Goal: Task Accomplishment & Management: Manage account settings

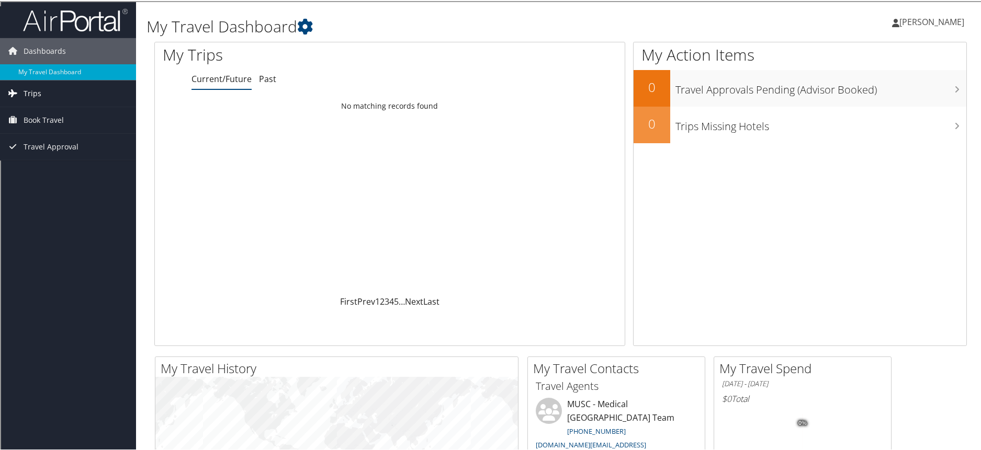
click at [51, 96] on link "Trips" at bounding box center [68, 93] width 136 height 26
click at [62, 167] on span "Book Travel" at bounding box center [44, 166] width 40 height 26
click at [933, 22] on span "[PERSON_NAME]" at bounding box center [931, 21] width 65 height 12
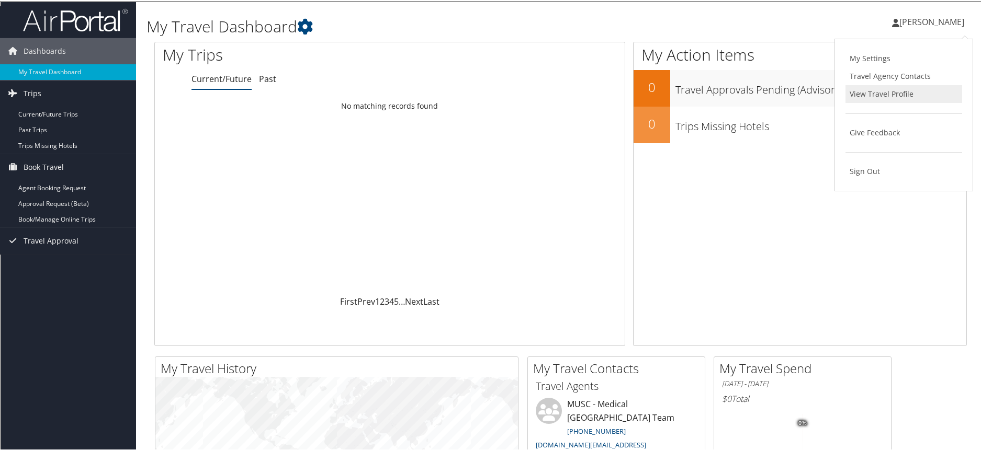
click at [860, 98] on link "View Travel Profile" at bounding box center [904, 93] width 117 height 18
click at [925, 26] on span "[PERSON_NAME]" at bounding box center [931, 21] width 65 height 12
click at [870, 93] on link "View Travel Profile" at bounding box center [904, 93] width 117 height 18
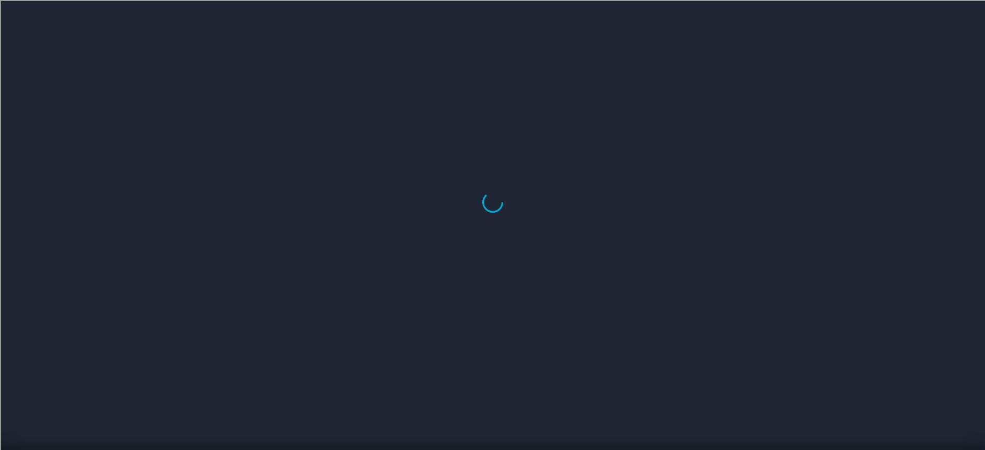
select select "US"
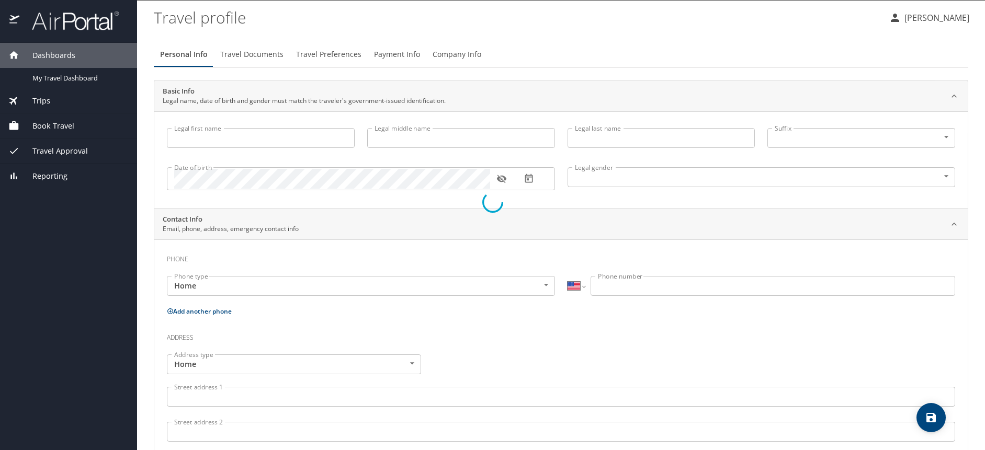
type input "Sarah"
type input "Kathryn"
type input "Piwinski"
type input "Female"
type input "Arthur"
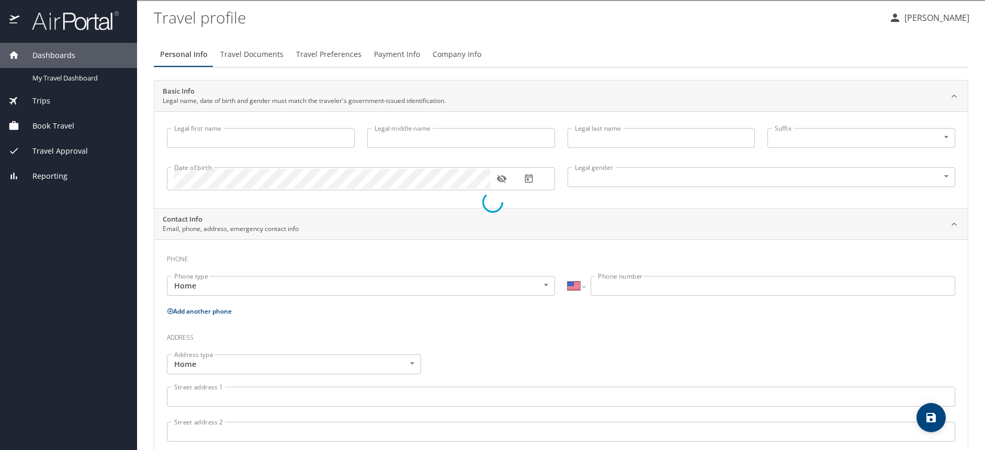
type input "Mortensen"
type input "(843) 566-4677"
type input "arthurmortensen@gmail.com"
select select "US"
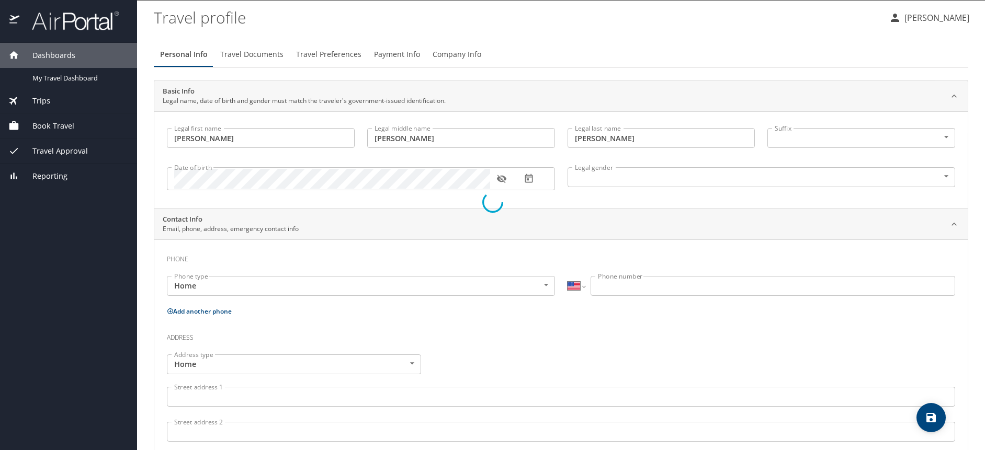
select select "VN"
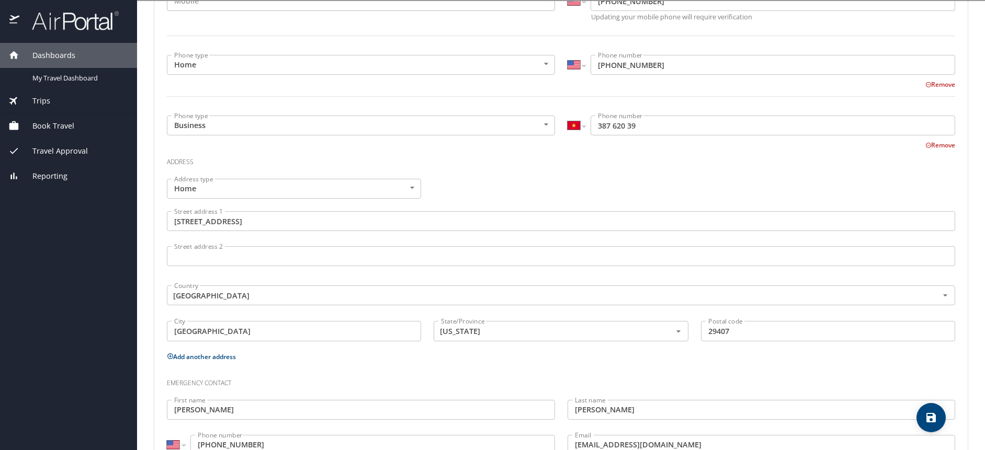
scroll to position [318, 0]
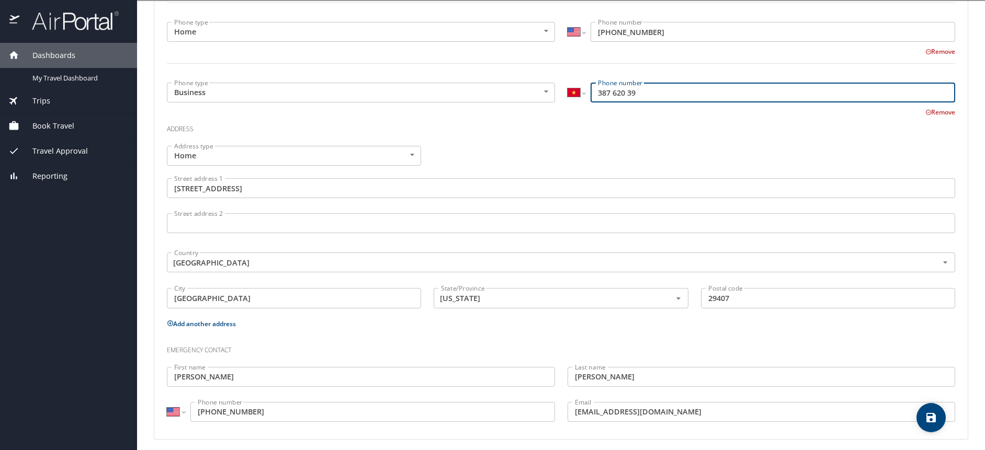
drag, startPoint x: 652, startPoint y: 90, endPoint x: 566, endPoint y: 97, distance: 87.2
click at [568, 90] on div "International Afghanistan Åland Islands Albania Algeria American Samoa Andorra …" at bounding box center [762, 93] width 388 height 20
click at [492, 155] on div "Address type Home Home Address type Street address 1 31 Dolmane Dr. Street addr…" at bounding box center [561, 228] width 801 height 177
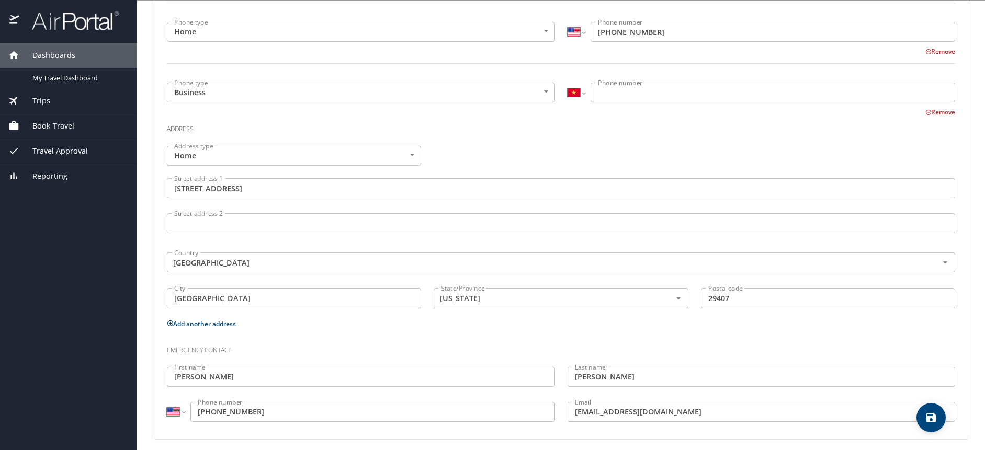
click at [926, 112] on button "Remove" at bounding box center [941, 112] width 30 height 9
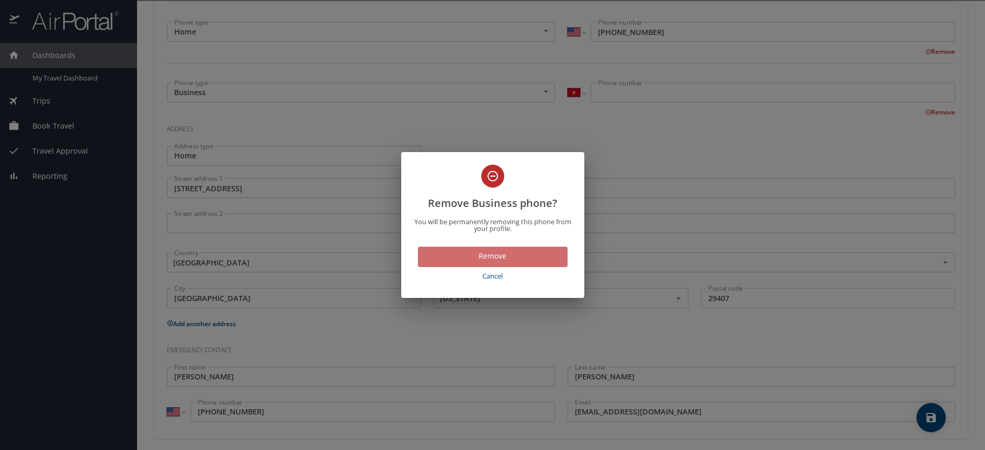
click at [515, 255] on span "Remove" at bounding box center [492, 256] width 133 height 13
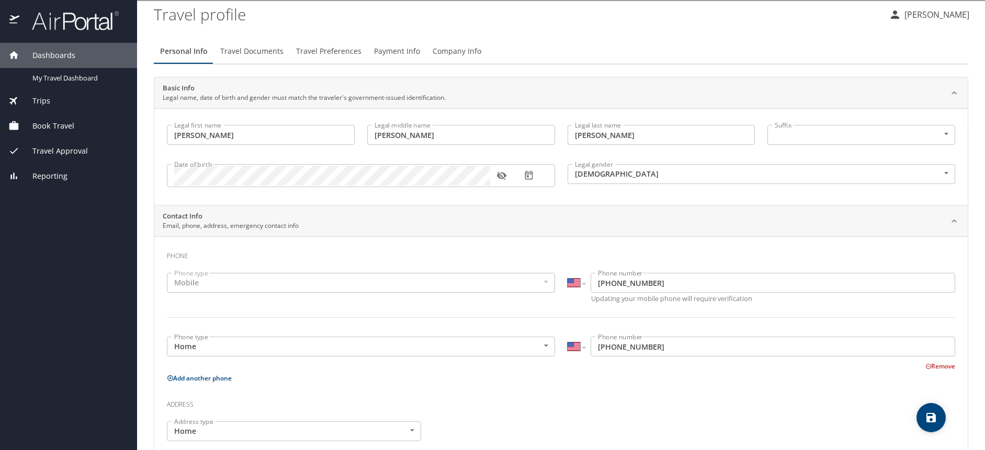
scroll to position [0, 0]
click at [245, 55] on span "Travel Documents" at bounding box center [251, 54] width 63 height 13
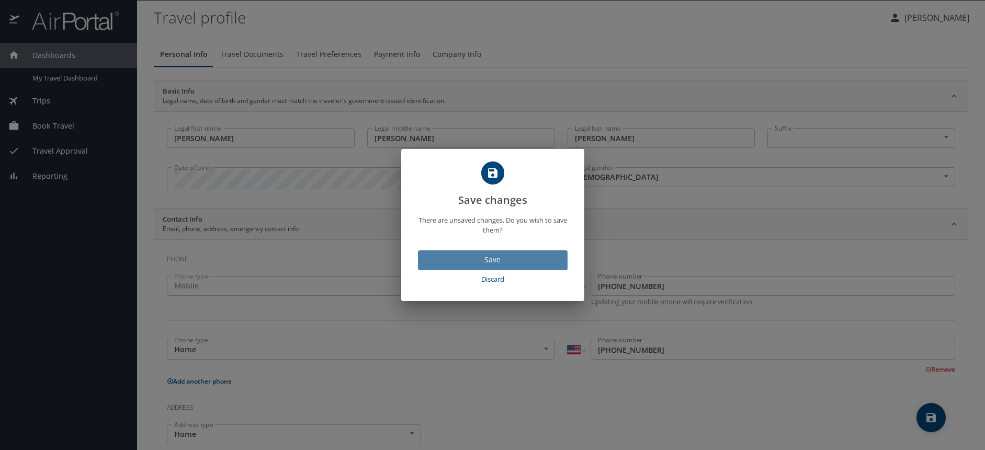
click at [499, 258] on span "Save" at bounding box center [492, 260] width 133 height 13
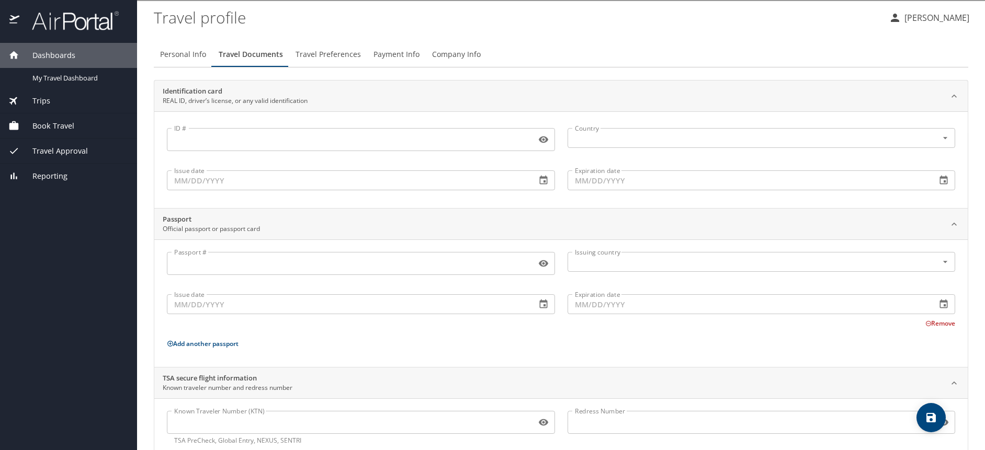
click at [324, 58] on span "Travel Preferences" at bounding box center [328, 54] width 65 height 13
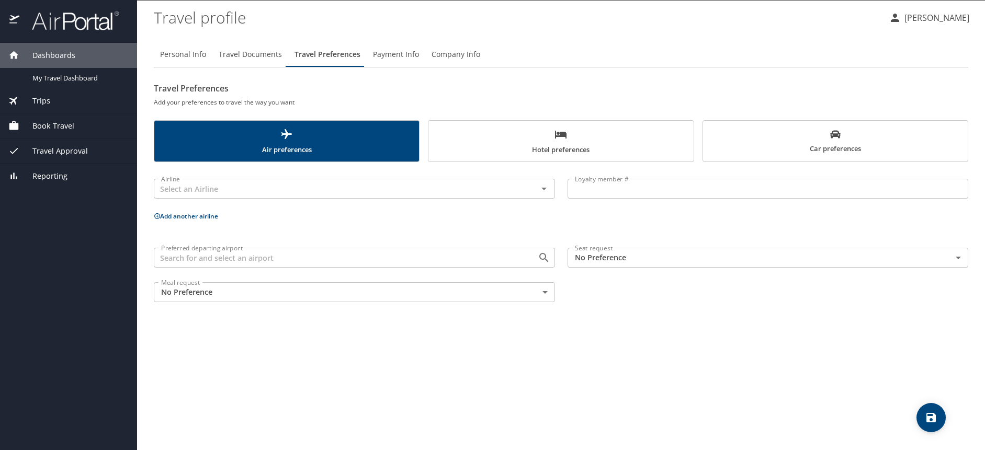
click at [681, 257] on body "Dashboards My Travel Dashboard Trips Current / Future Trips Past Trips Trips Mi…" at bounding box center [492, 225] width 985 height 450
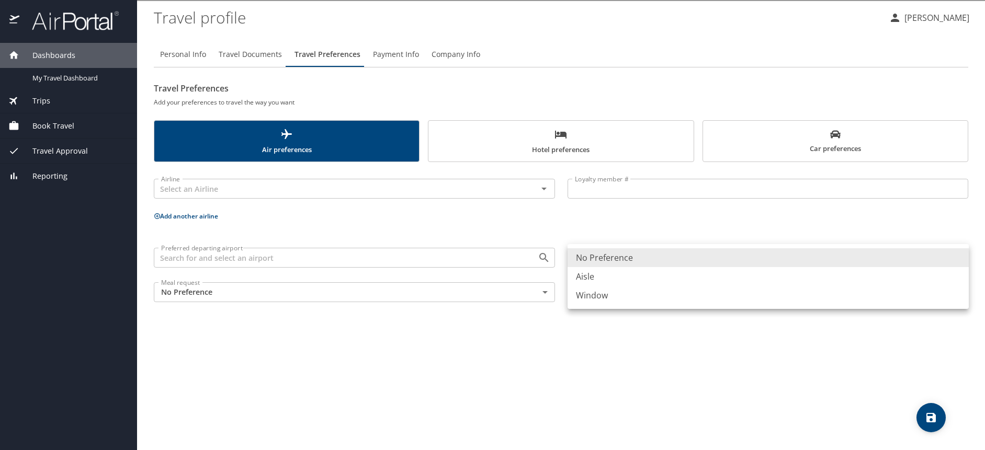
click at [653, 280] on li "Aisle" at bounding box center [768, 276] width 401 height 19
type input "Aisle"
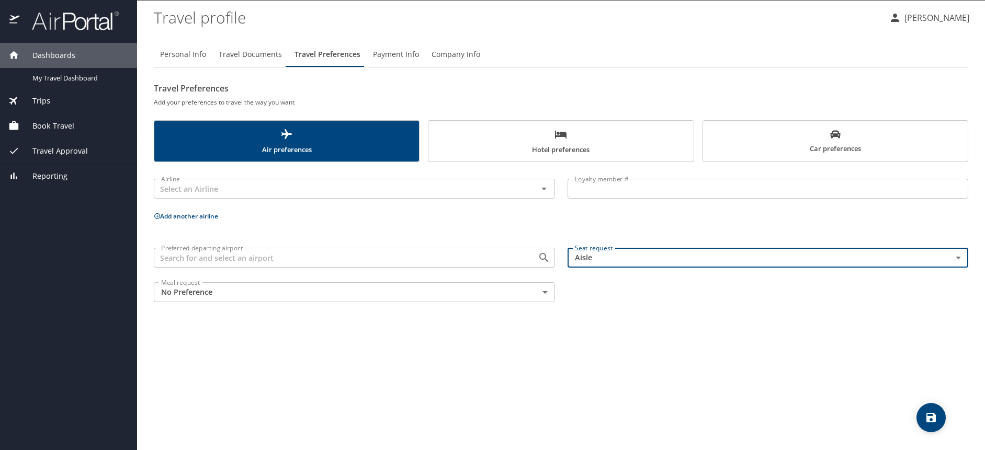
click at [567, 149] on span "Hotel preferences" at bounding box center [561, 142] width 252 height 28
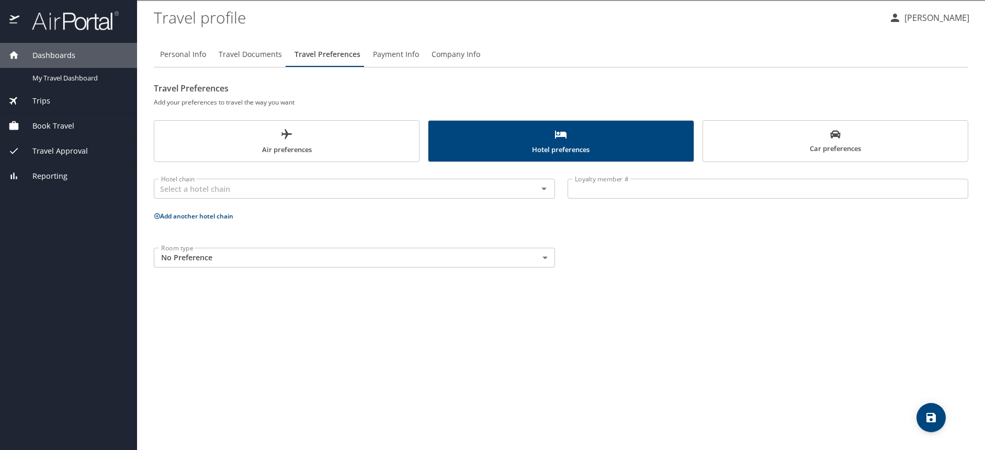
click at [812, 157] on button "Car preferences" at bounding box center [836, 141] width 266 height 42
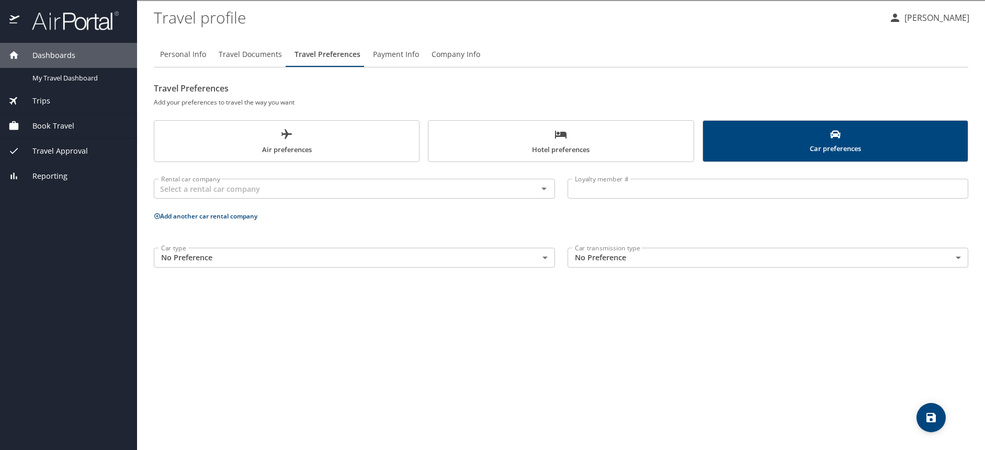
click at [394, 257] on body "Dashboards My Travel Dashboard Trips Current / Future Trips Past Trips Trips Mi…" at bounding box center [492, 225] width 985 height 450
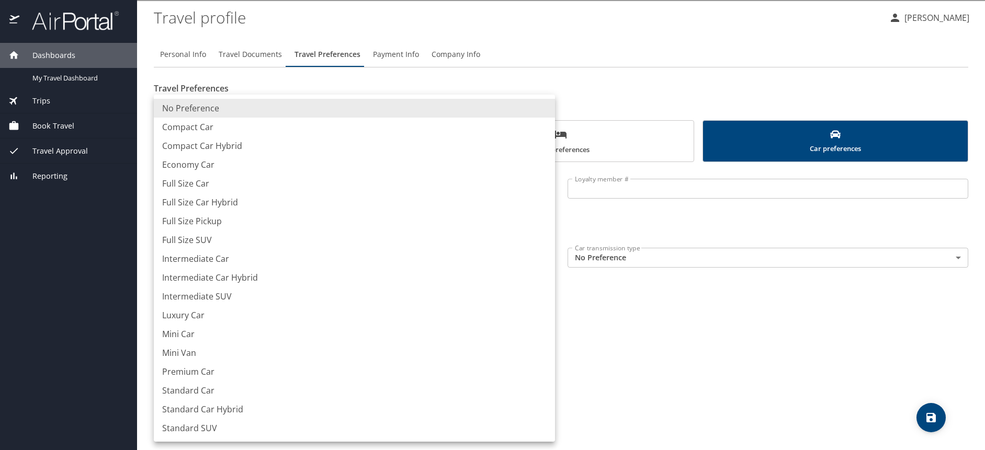
click at [654, 318] on div at bounding box center [492, 225] width 985 height 450
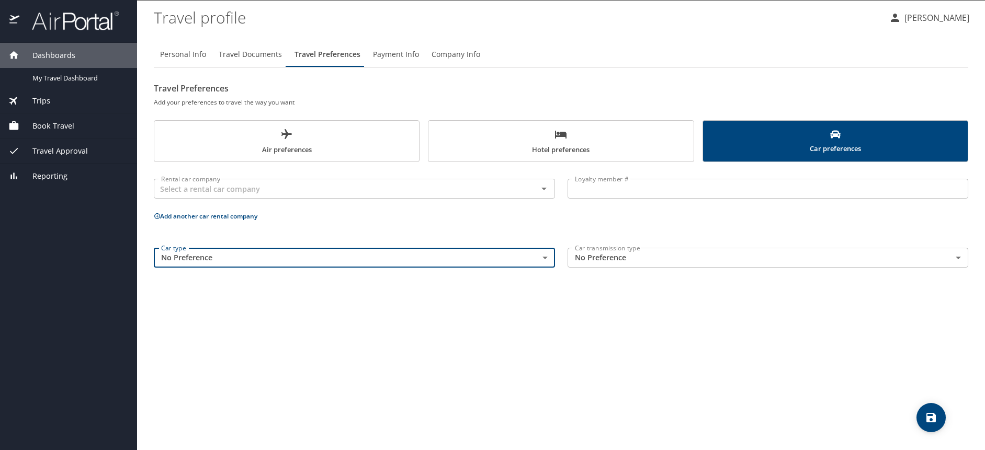
click at [400, 61] on button "Payment Info" at bounding box center [396, 54] width 59 height 25
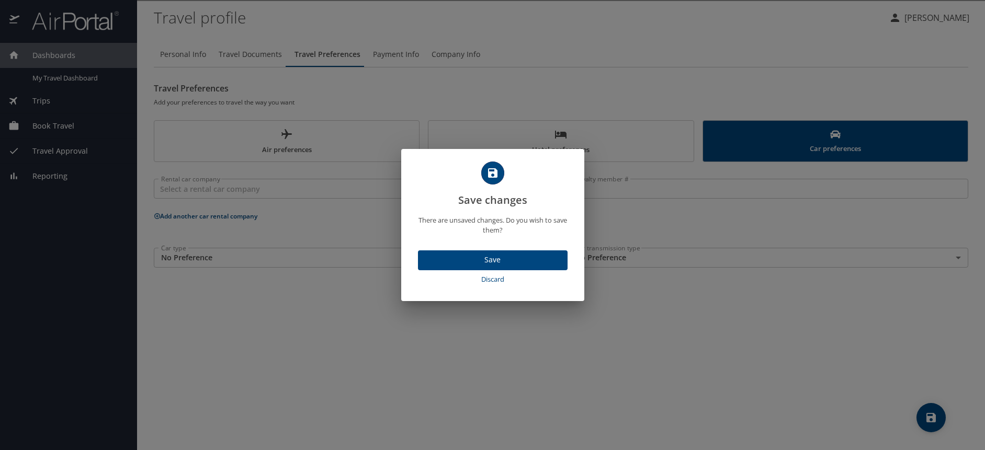
click at [492, 260] on span "Save" at bounding box center [492, 260] width 133 height 13
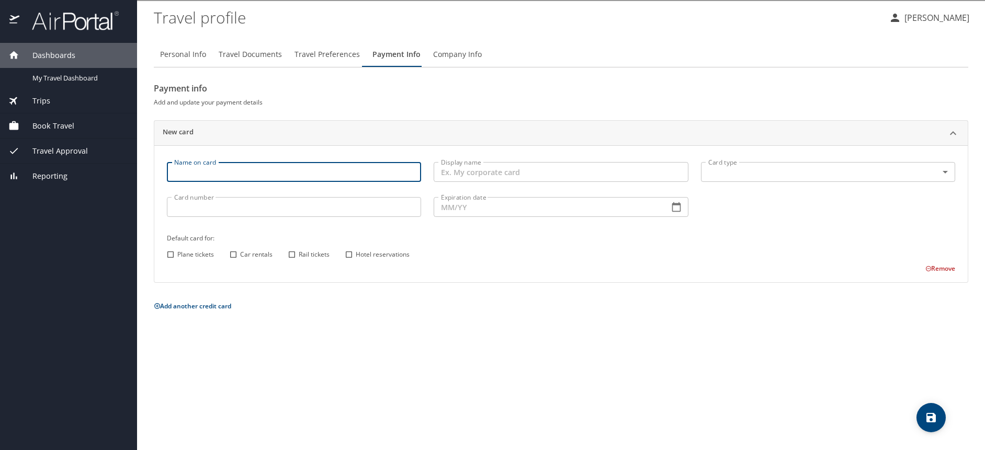
click at [252, 174] on input "Name on card" at bounding box center [294, 172] width 254 height 20
click at [957, 134] on icon at bounding box center [953, 133] width 13 height 13
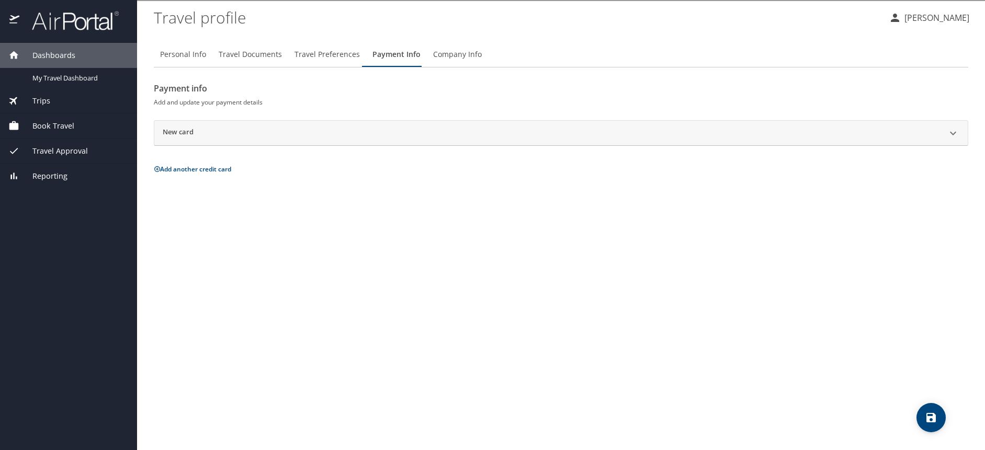
click at [446, 60] on span "Company Info" at bounding box center [457, 54] width 49 height 13
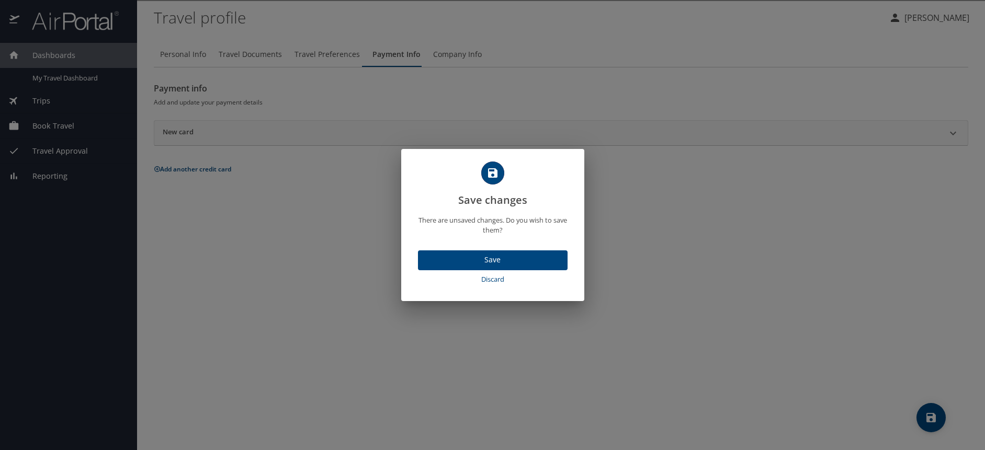
click at [482, 262] on span "Save" at bounding box center [492, 260] width 133 height 13
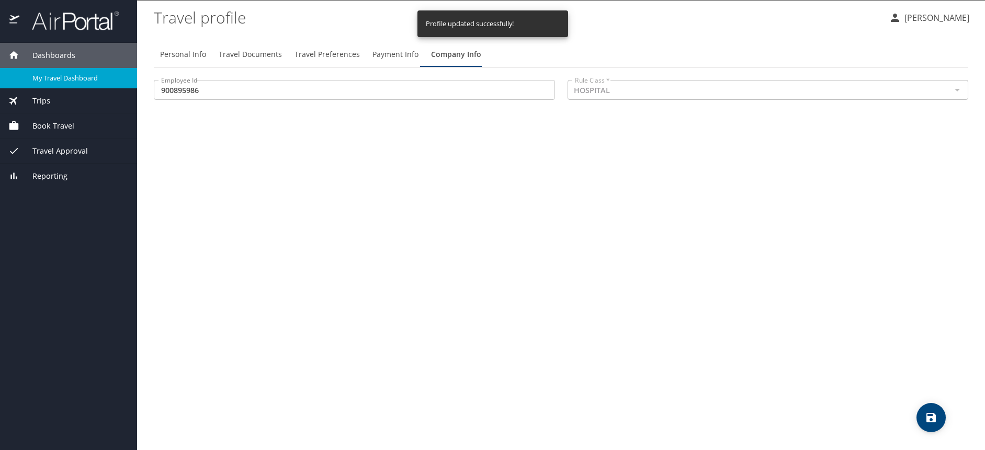
click at [65, 81] on span "My Travel Dashboard" at bounding box center [78, 78] width 92 height 10
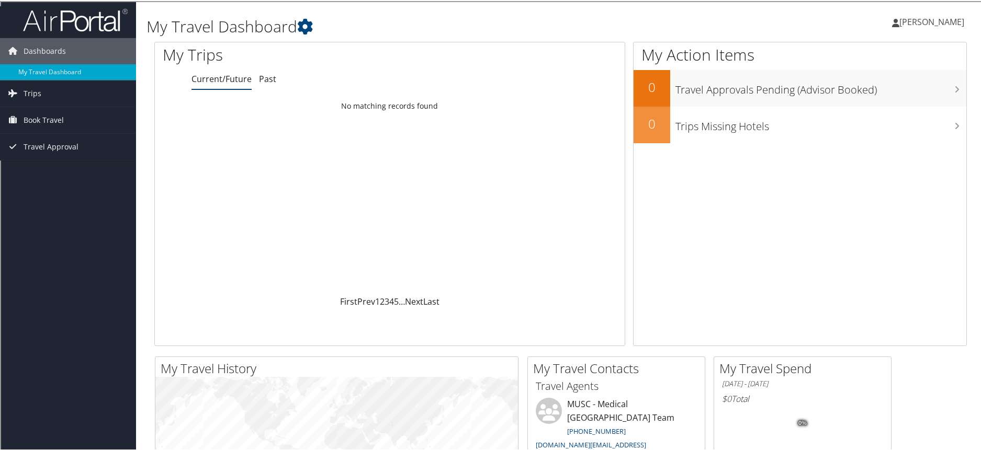
click at [942, 22] on span "[PERSON_NAME]" at bounding box center [931, 21] width 65 height 12
click at [862, 58] on link "My Settings" at bounding box center [904, 58] width 117 height 18
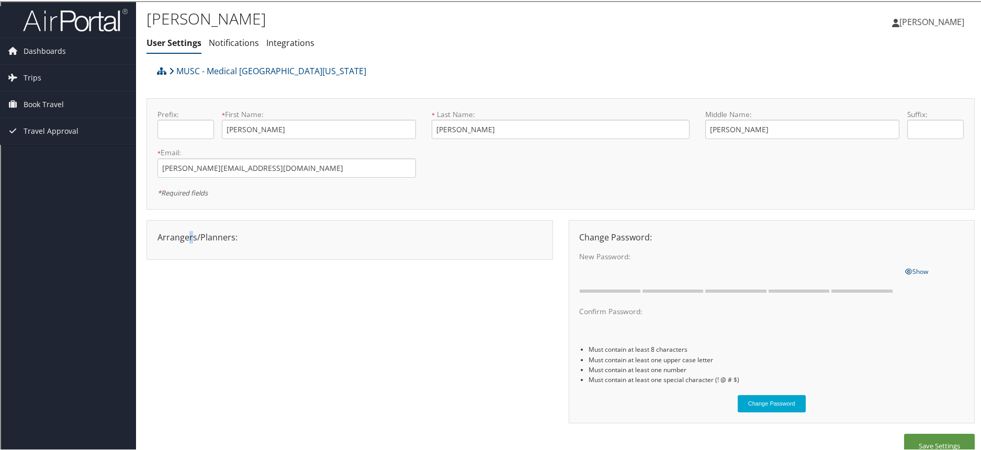
click at [189, 236] on div "Arrangers/Planners: Edit Arrangers & Planners [PERSON_NAME] Save Changes Cancel…" at bounding box center [350, 236] width 400 height 13
click at [240, 243] on div at bounding box center [350, 245] width 400 height 5
click at [229, 51] on li "Notifications" at bounding box center [234, 42] width 50 height 19
click at [220, 43] on link "Notifications" at bounding box center [234, 42] width 50 height 12
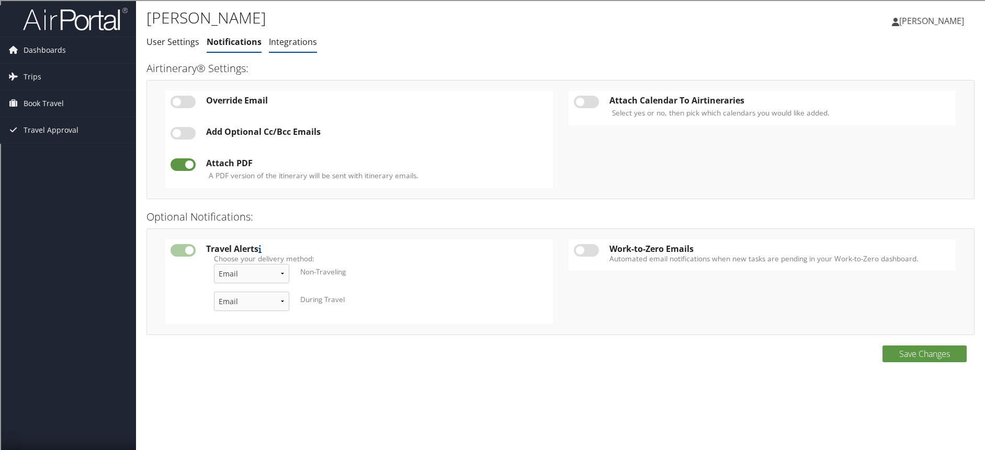
click at [303, 42] on link "Integrations" at bounding box center [293, 42] width 48 height 12
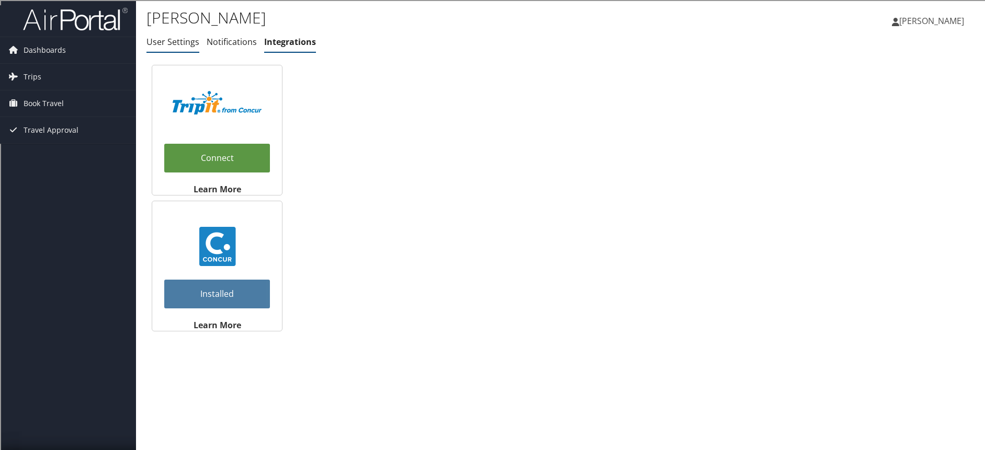
click at [150, 44] on link "User Settings" at bounding box center [172, 42] width 53 height 12
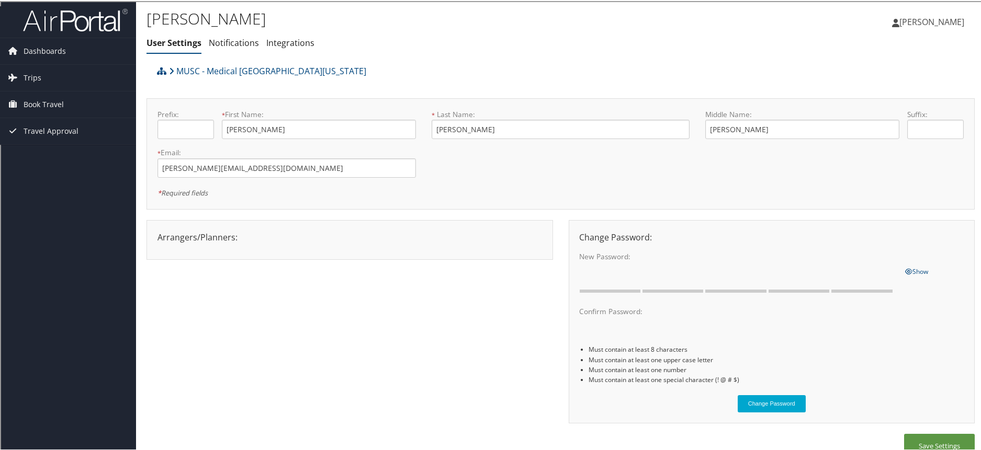
click at [203, 238] on div "Arrangers/Planners: Edit Arrangers & Planners Save Changes Cancel ×" at bounding box center [350, 236] width 400 height 13
click at [258, 239] on div "Arrangers/Planners: Edit Arrangers & Planners [PERSON_NAME] Save Changes Cancel…" at bounding box center [350, 236] width 400 height 13
click at [38, 130] on span "Travel Approval" at bounding box center [51, 130] width 55 height 26
click at [352, 288] on div "Arrangers/Planners: Edit Arrangers & Planners Charissa Barnhill Save Changes Ca…" at bounding box center [560, 326] width 828 height 215
click at [241, 73] on link "MUSC - Medical [GEOGRAPHIC_DATA][US_STATE]" at bounding box center [267, 70] width 197 height 21
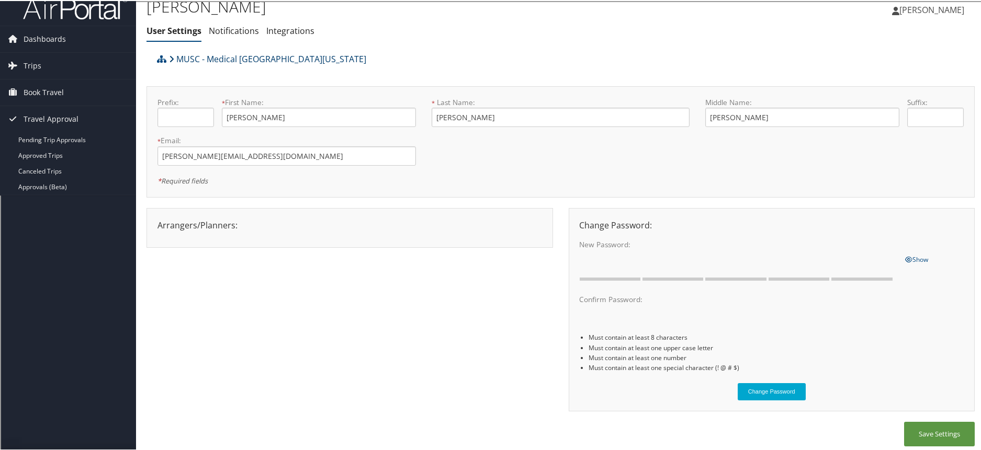
scroll to position [18, 0]
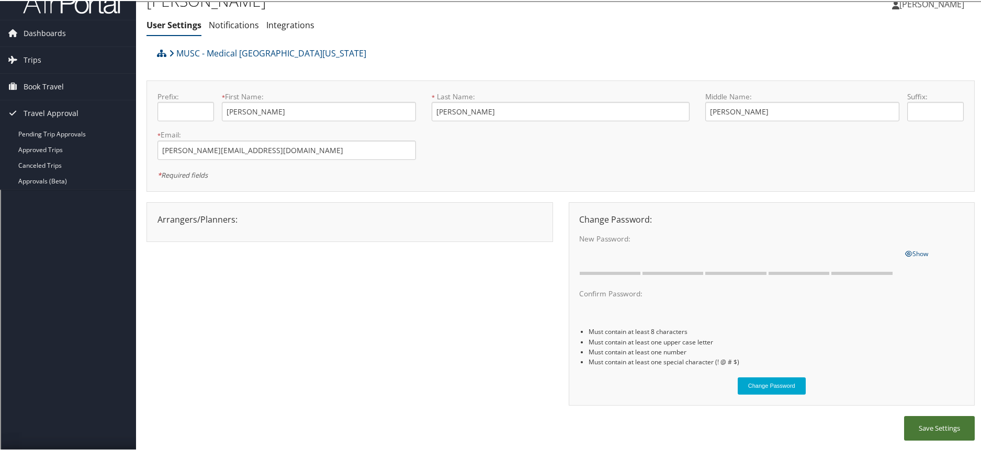
click at [937, 428] on button "Save Settings" at bounding box center [939, 427] width 71 height 25
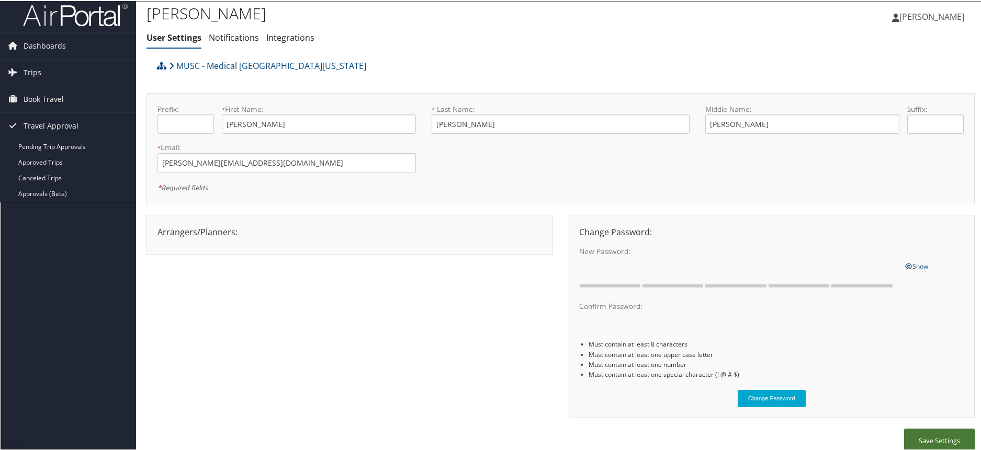
scroll to position [0, 0]
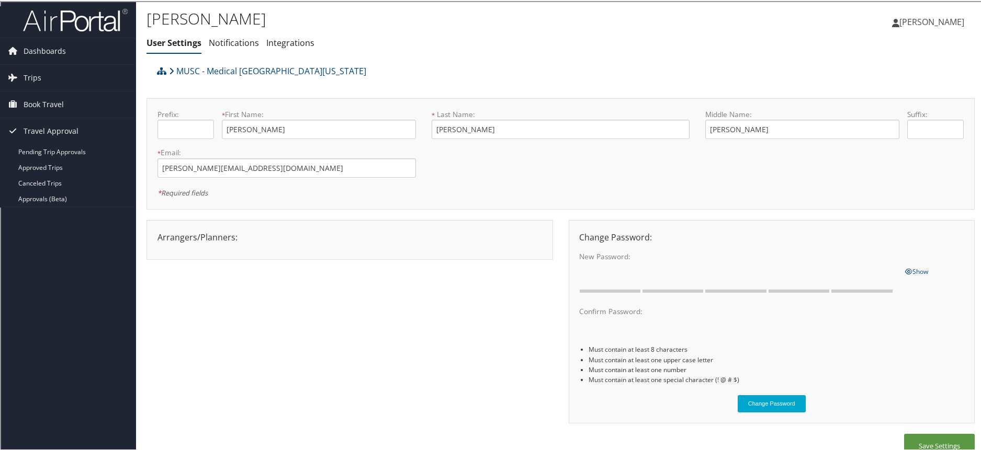
click at [922, 22] on span "[PERSON_NAME]" at bounding box center [931, 21] width 65 height 12
click at [872, 80] on link "Travel Agency Contacts" at bounding box center [904, 75] width 117 height 18
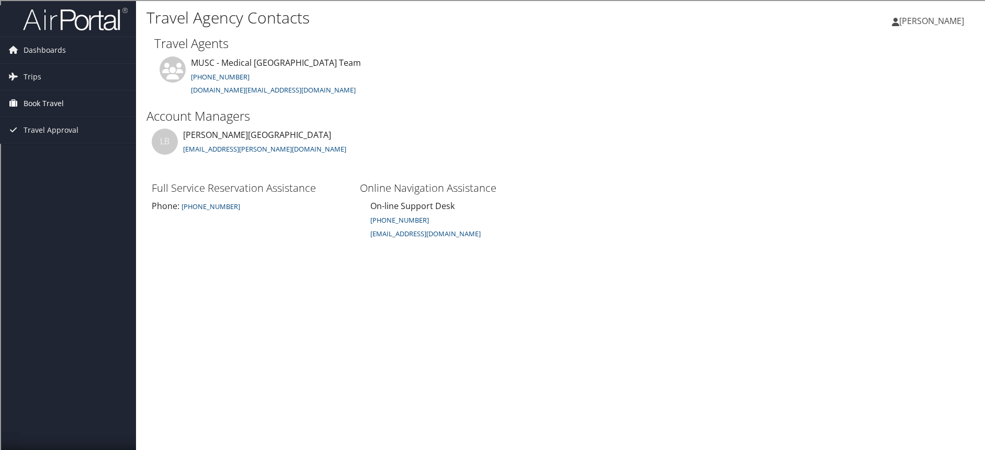
click at [12, 105] on icon at bounding box center [13, 103] width 16 height 16
click at [69, 156] on link "Book/Manage Online Trips" at bounding box center [68, 156] width 136 height 16
